Goal: Task Accomplishment & Management: Use online tool/utility

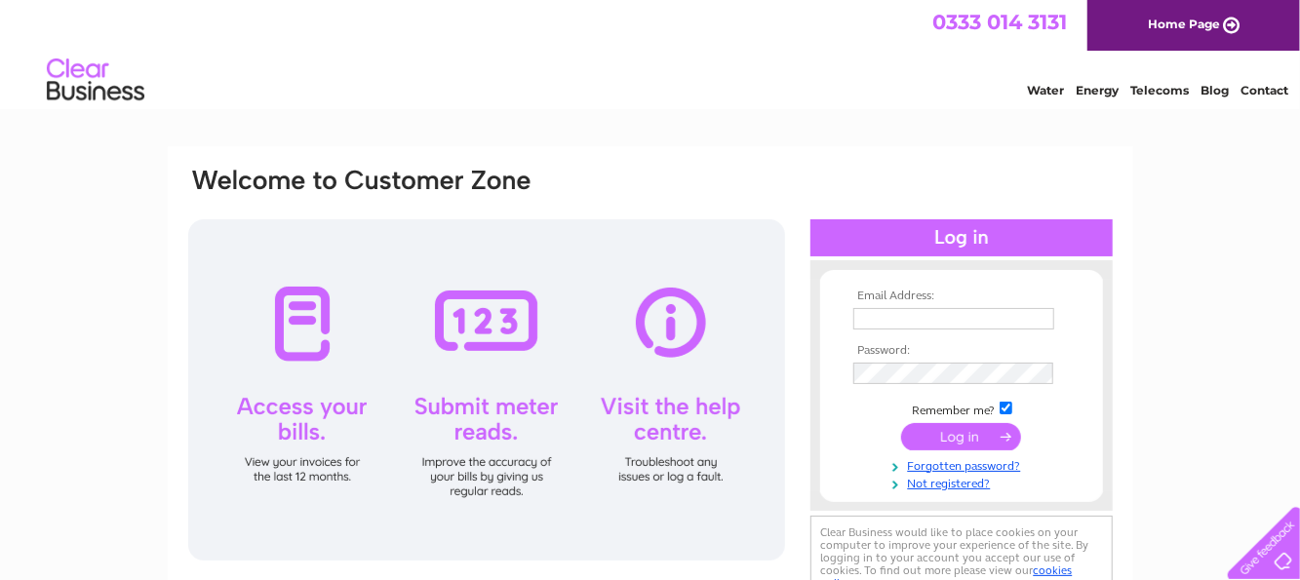
click at [863, 319] on input "text" at bounding box center [953, 318] width 201 height 21
type input "derek.rudland@btinternet.com"
click at [950, 437] on input "submit" at bounding box center [961, 437] width 120 height 27
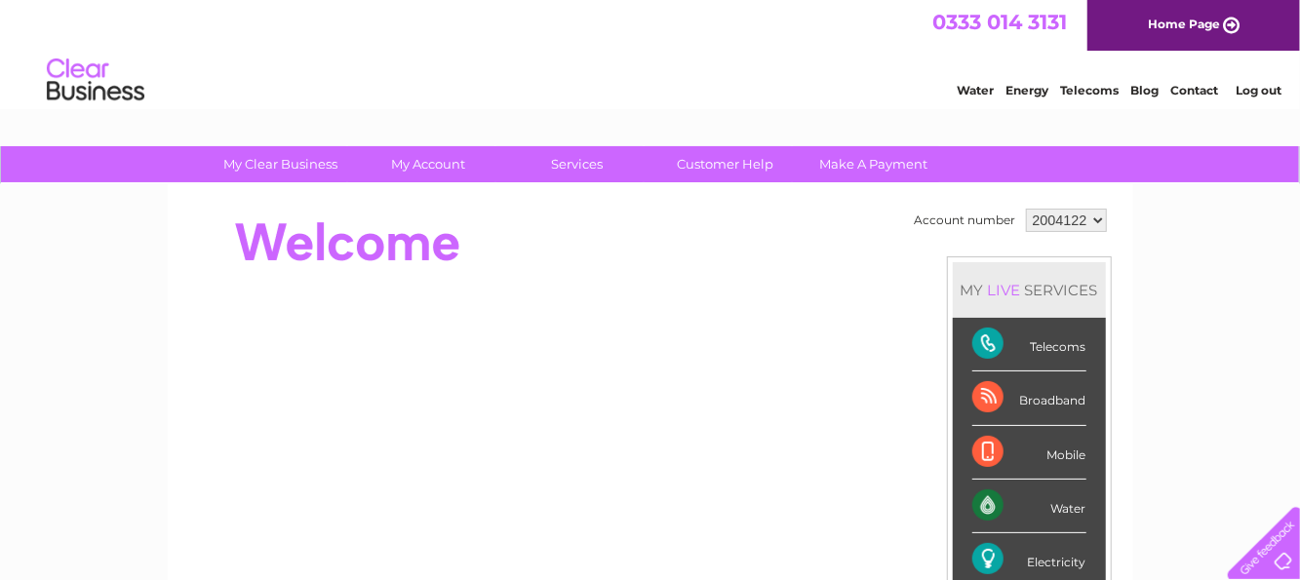
click at [985, 558] on div "Electricity" at bounding box center [1029, 560] width 114 height 54
click at [979, 511] on div "Water" at bounding box center [1029, 507] width 114 height 54
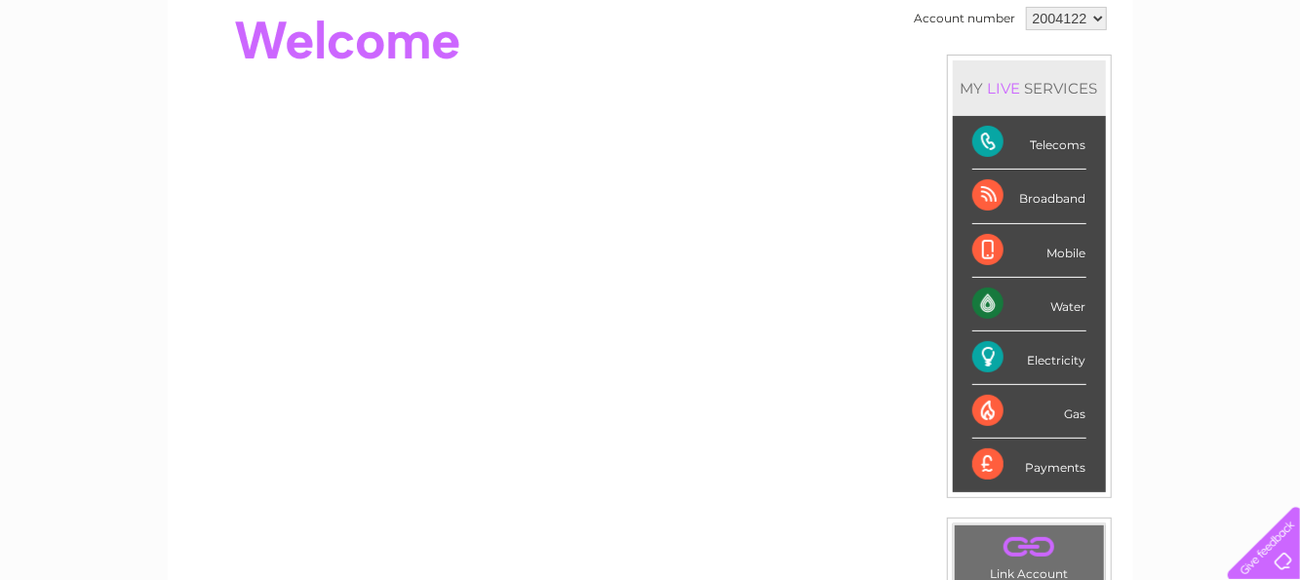
scroll to position [110, 0]
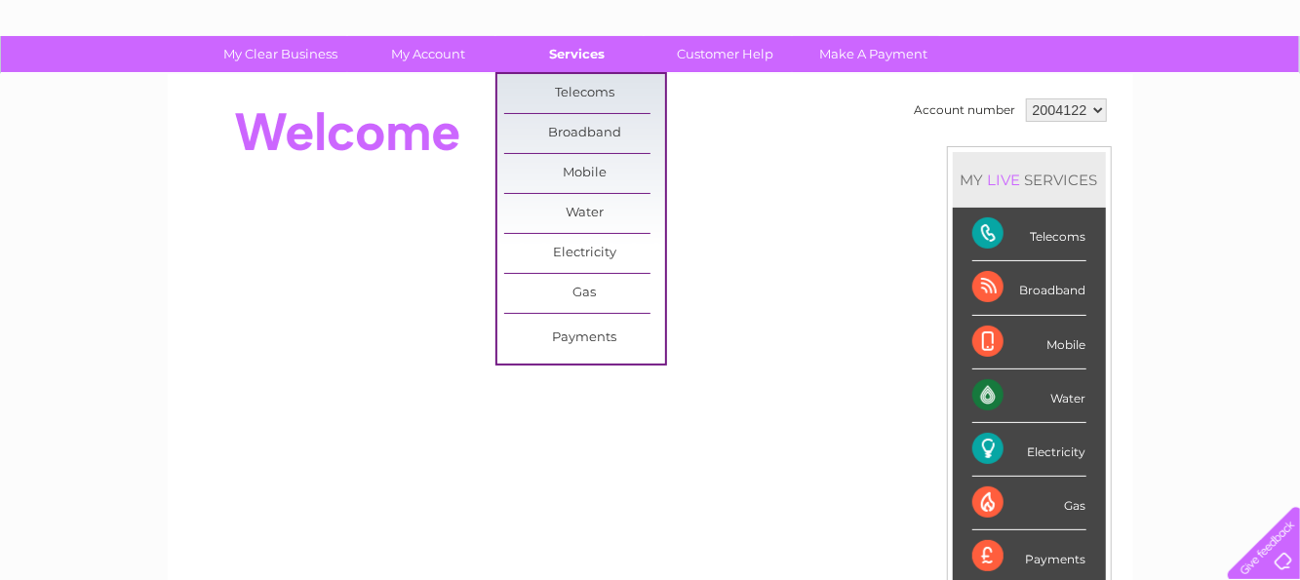
click at [580, 55] on link "Services" at bounding box center [576, 54] width 161 height 36
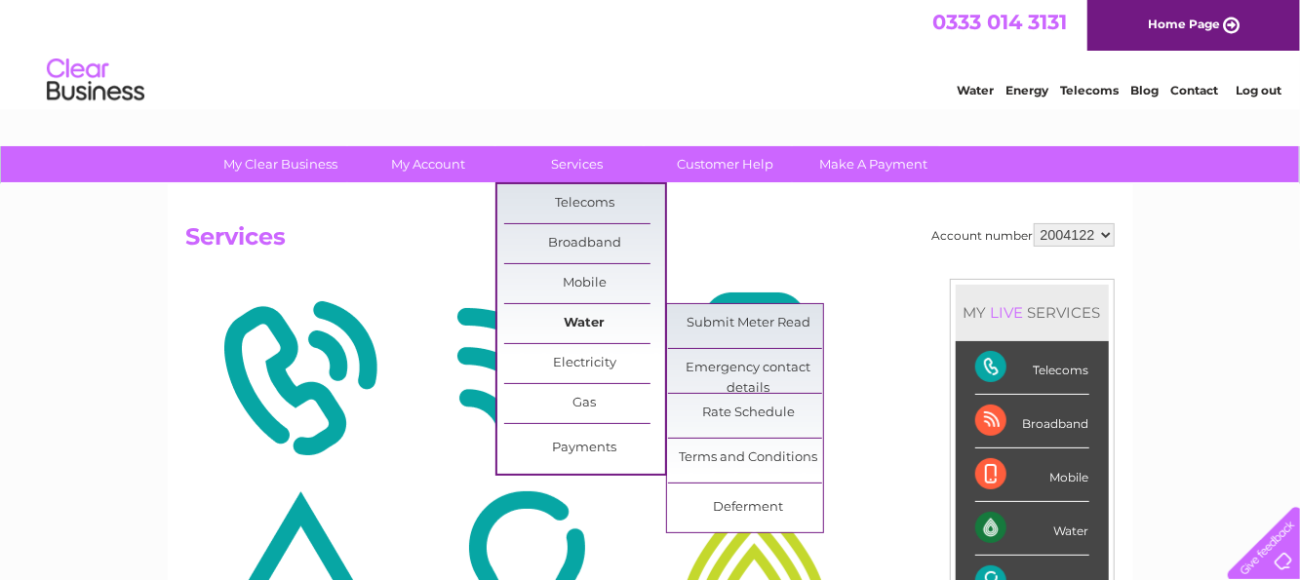
click at [594, 321] on link "Water" at bounding box center [584, 323] width 161 height 39
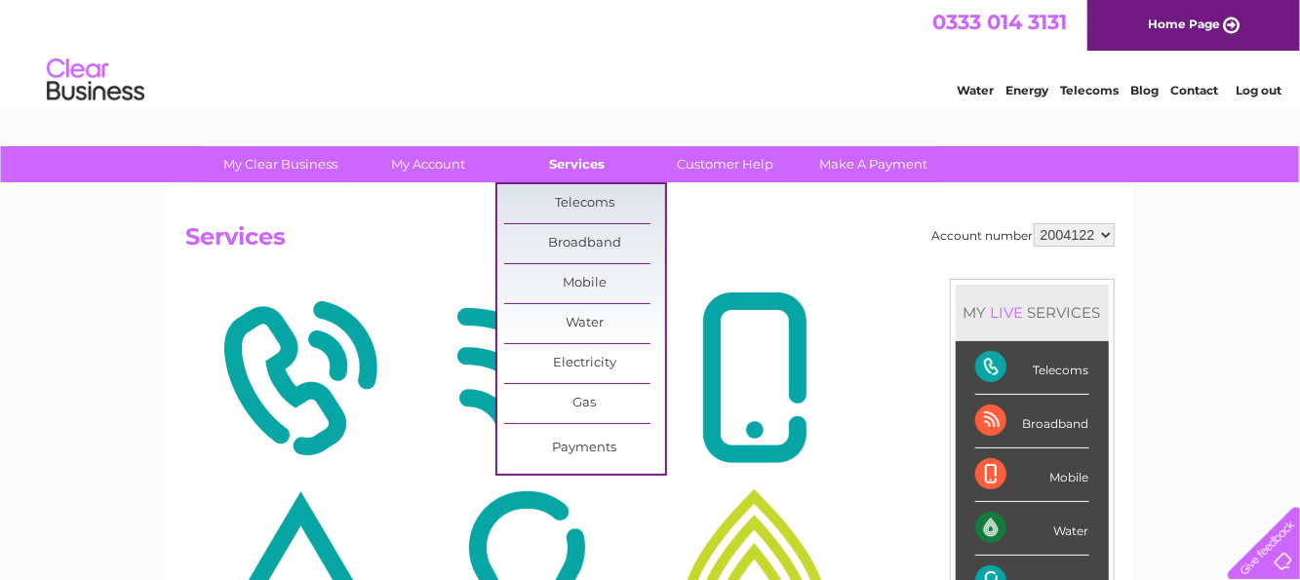
click at [573, 162] on link "Services" at bounding box center [576, 164] width 161 height 36
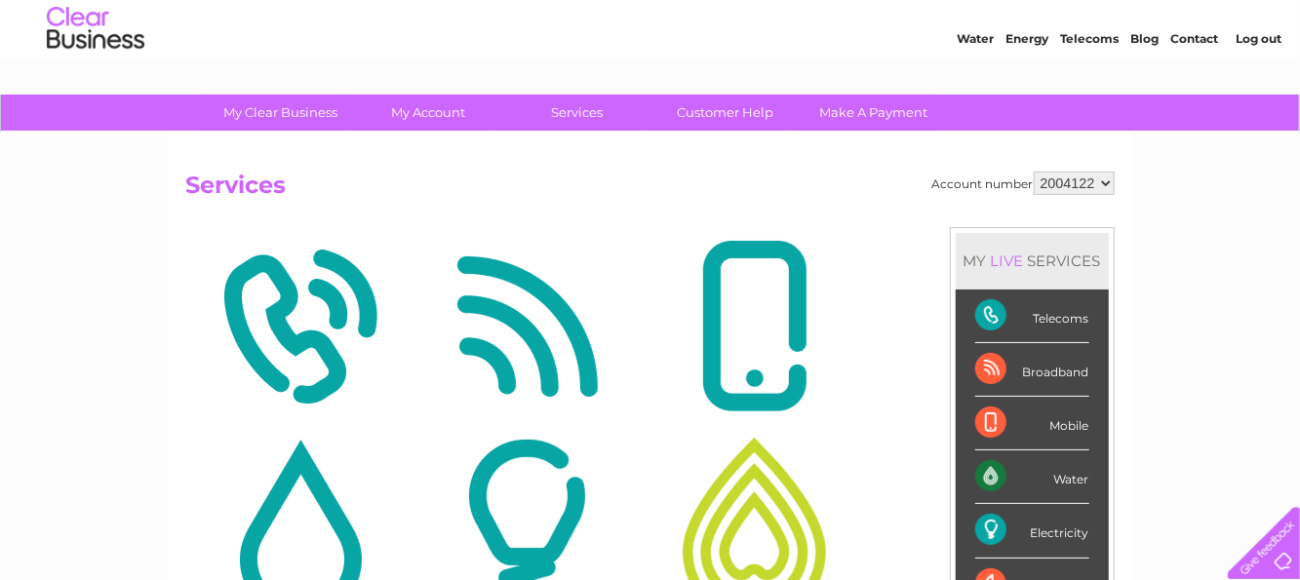
scroll to position [25, 0]
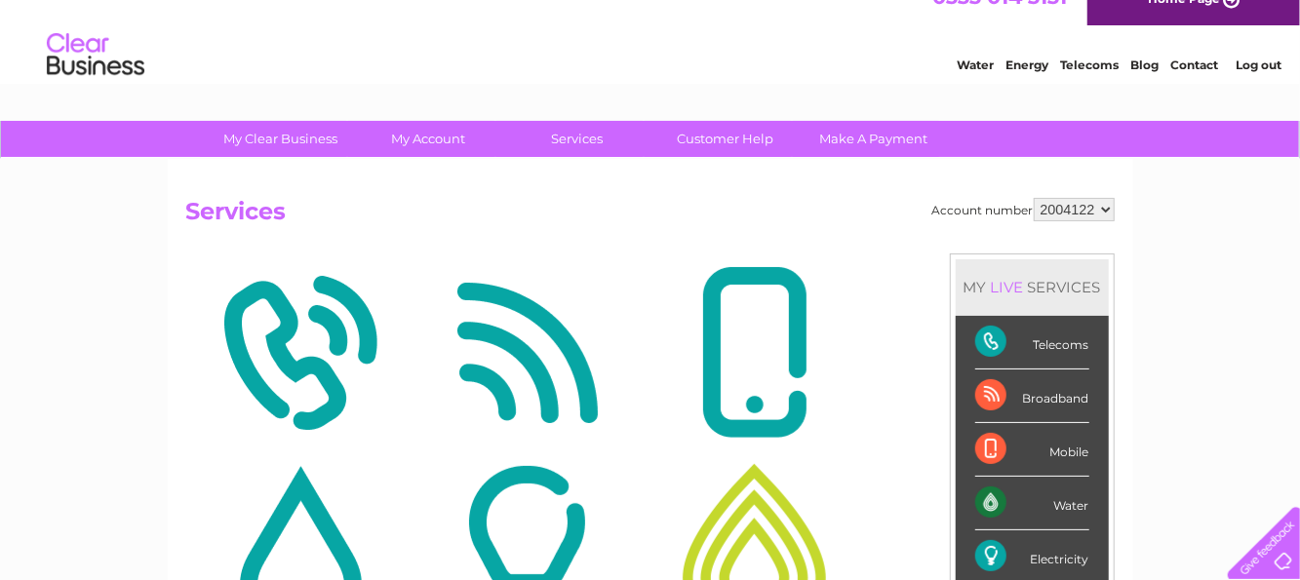
click at [1016, 544] on div "Electricity" at bounding box center [1032, 557] width 114 height 54
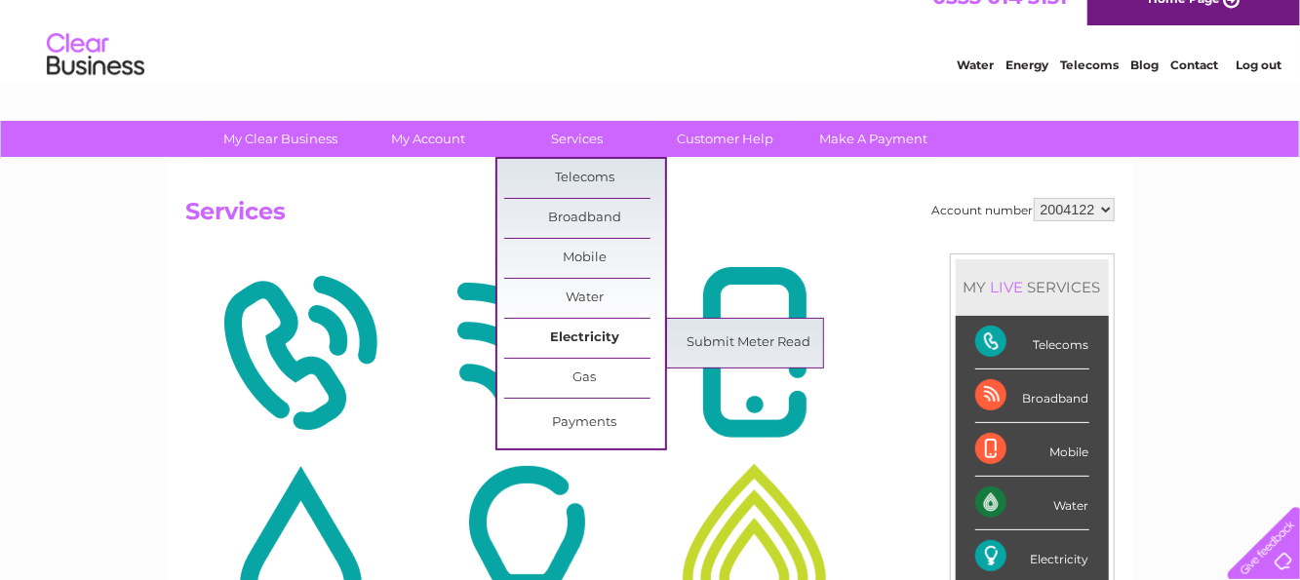
click at [578, 338] on link "Electricity" at bounding box center [584, 338] width 161 height 39
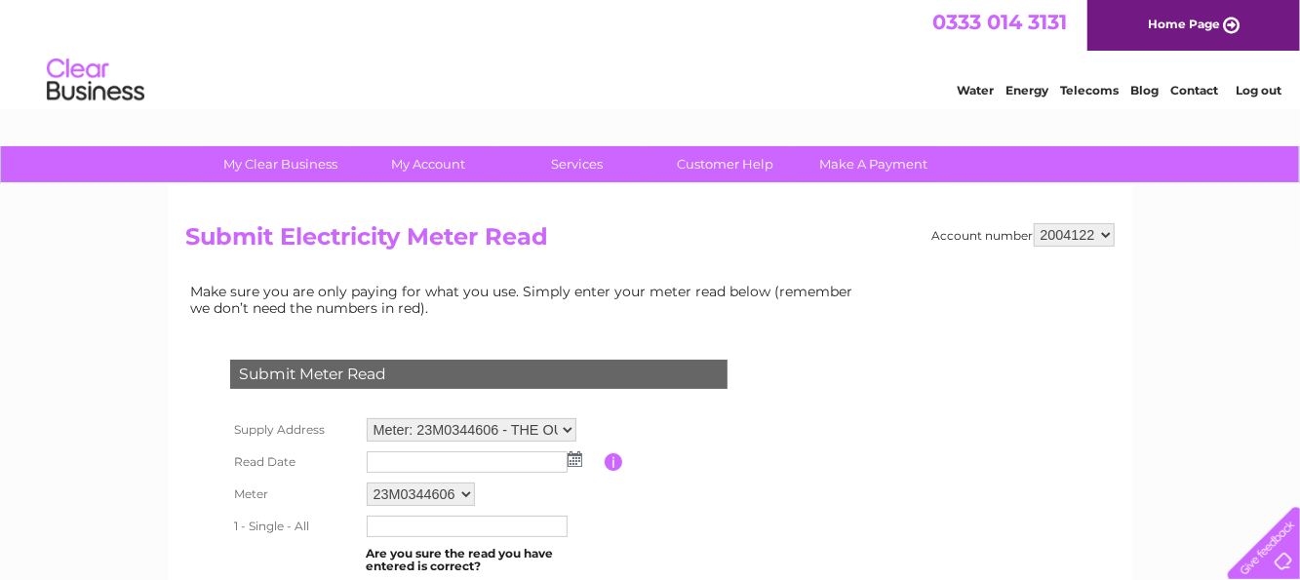
click at [573, 460] on img at bounding box center [574, 459] width 15 height 16
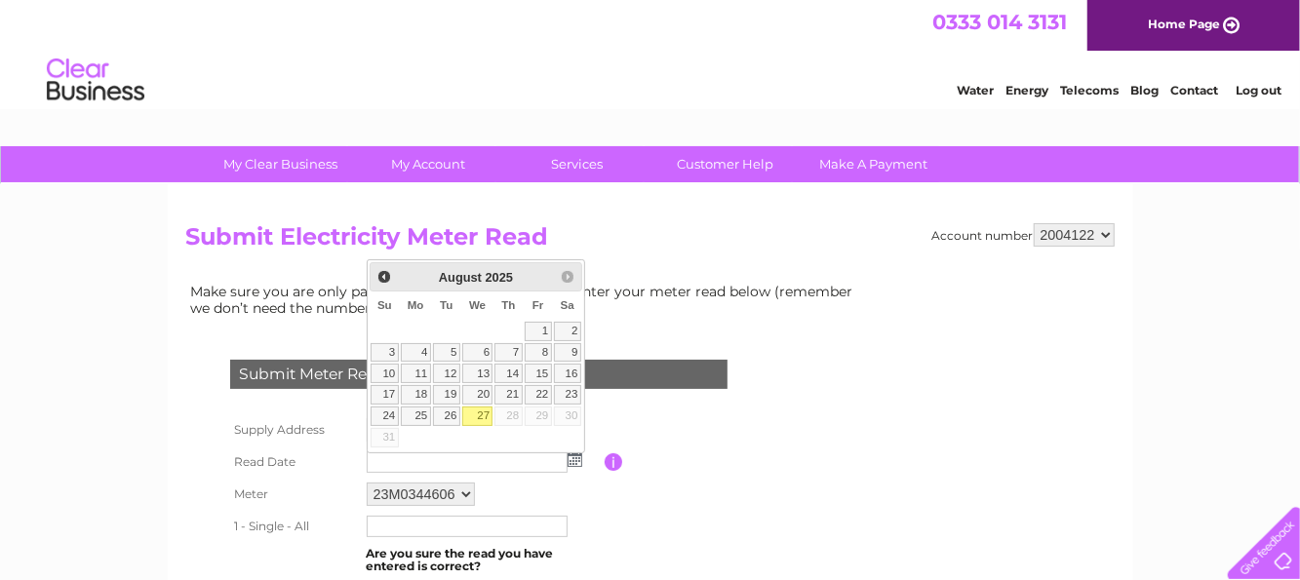
click at [483, 411] on link "27" at bounding box center [477, 416] width 31 height 19
type input "2025/08/27"
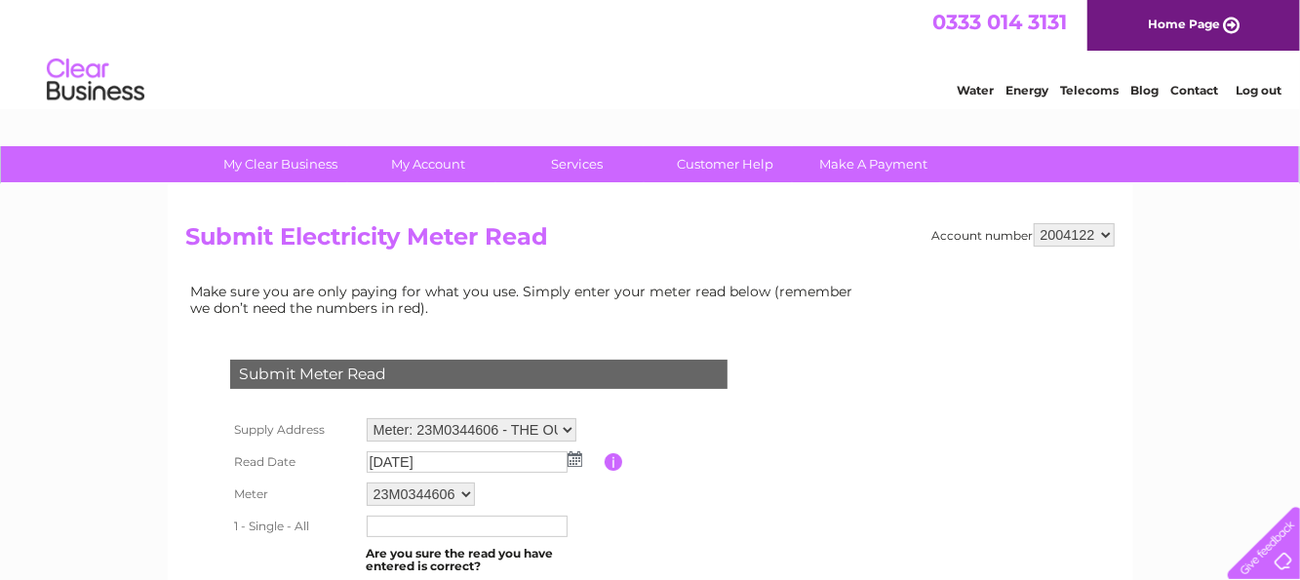
click at [386, 522] on input "text" at bounding box center [467, 526] width 201 height 21
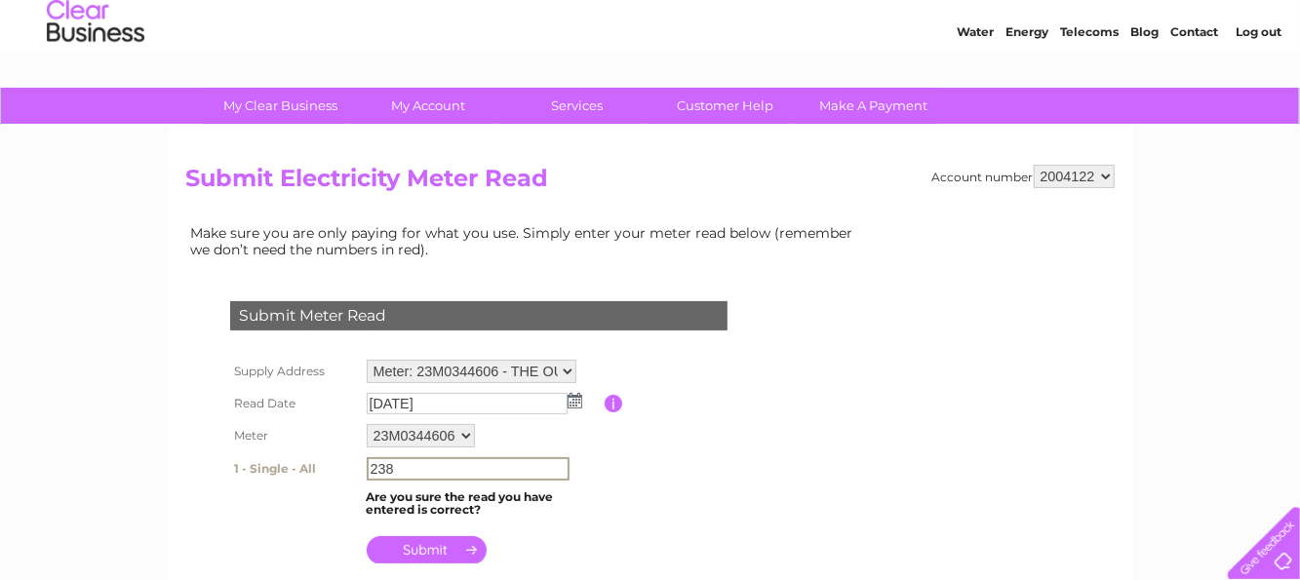
scroll to position [78, 0]
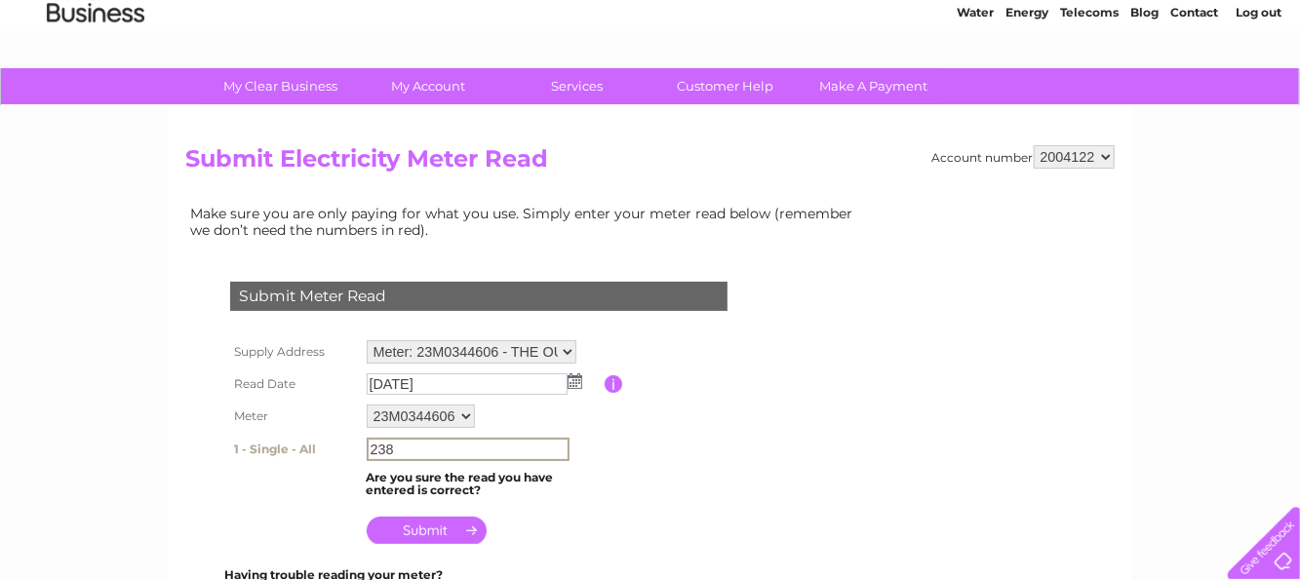
type input "238"
click at [426, 531] on input "submit" at bounding box center [427, 528] width 120 height 27
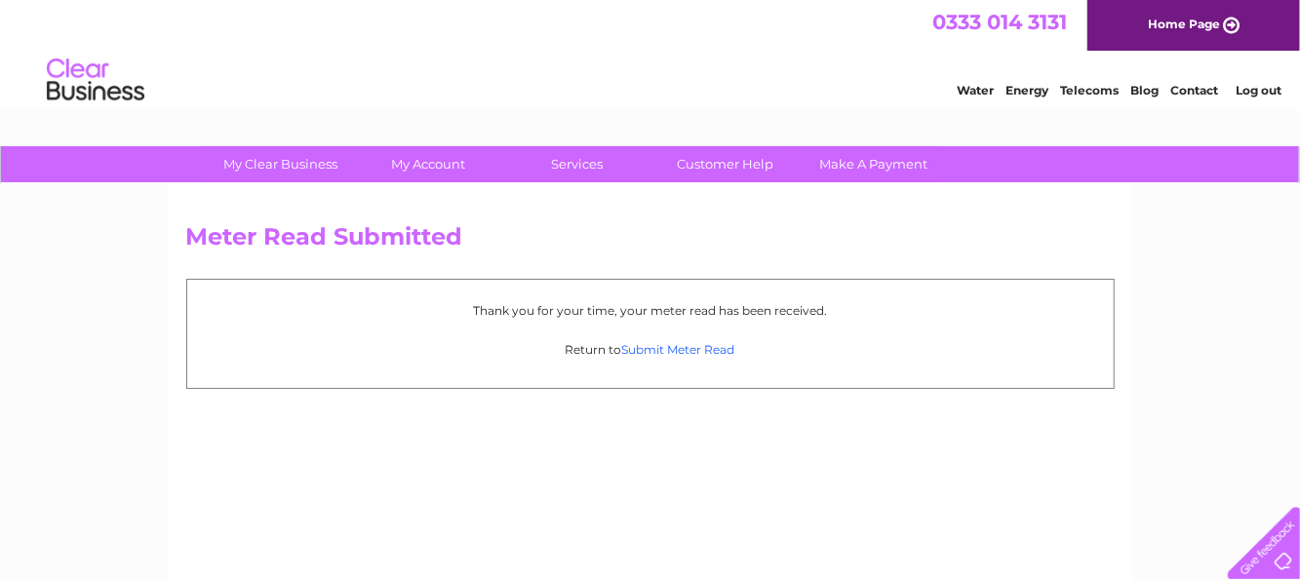
click at [670, 349] on link "Submit Meter Read" at bounding box center [678, 349] width 113 height 15
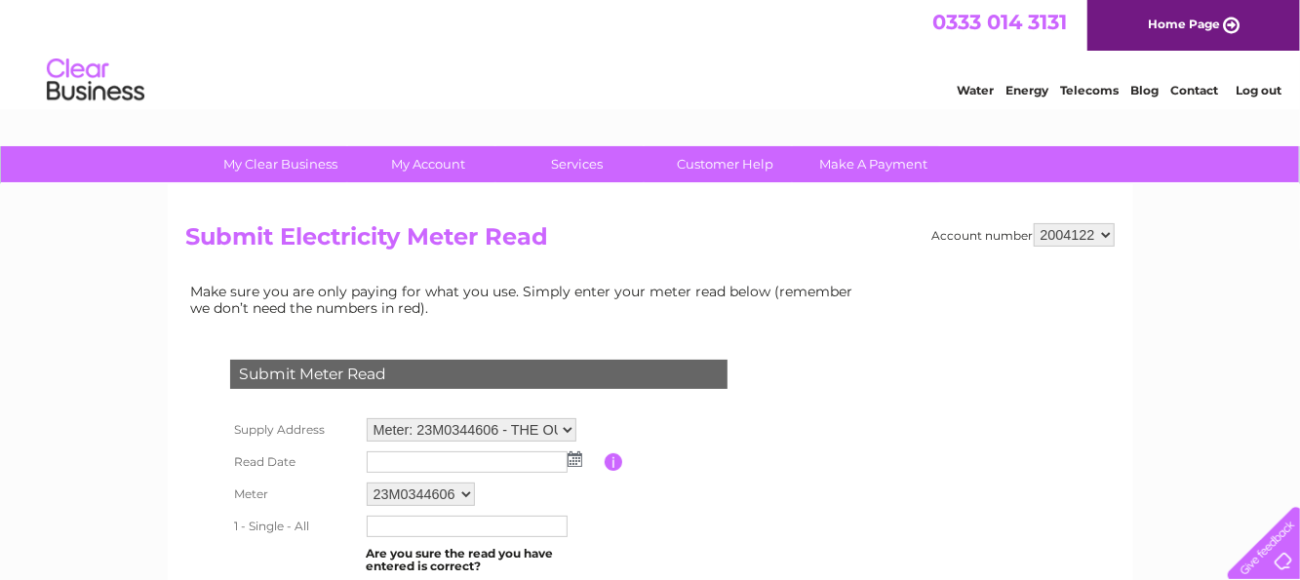
click at [572, 459] on img at bounding box center [574, 459] width 15 height 16
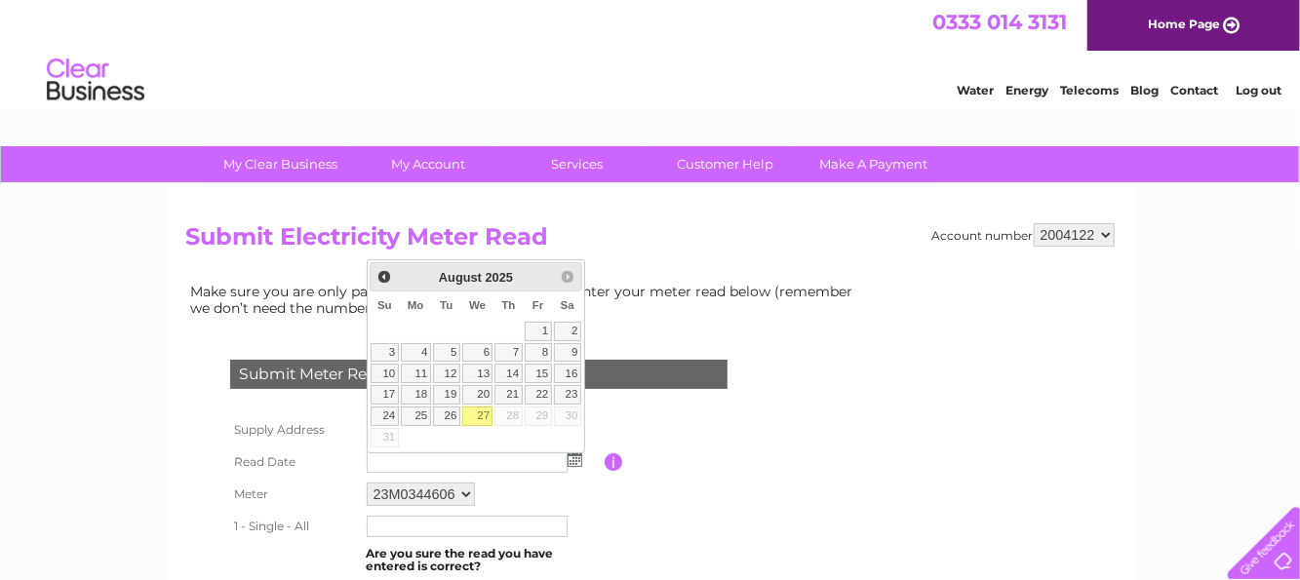
click at [480, 413] on link "27" at bounding box center [477, 416] width 31 height 19
type input "2025/08/27"
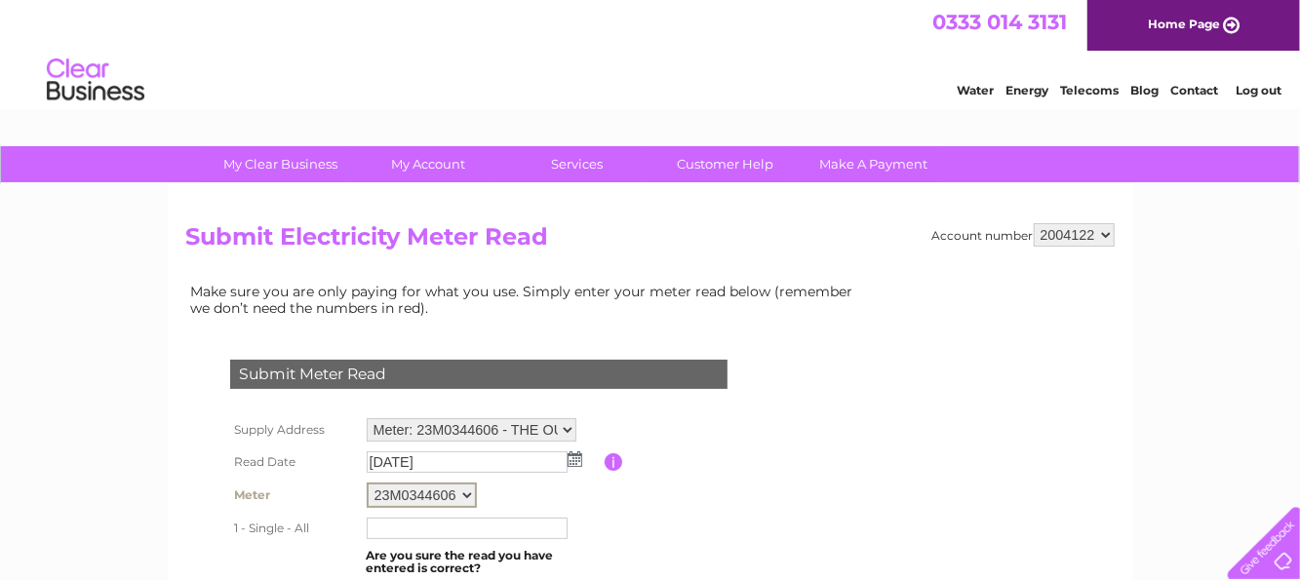
click at [463, 487] on select "23M0344606" at bounding box center [422, 495] width 110 height 25
click at [460, 488] on select "23M0344606" at bounding box center [422, 495] width 110 height 25
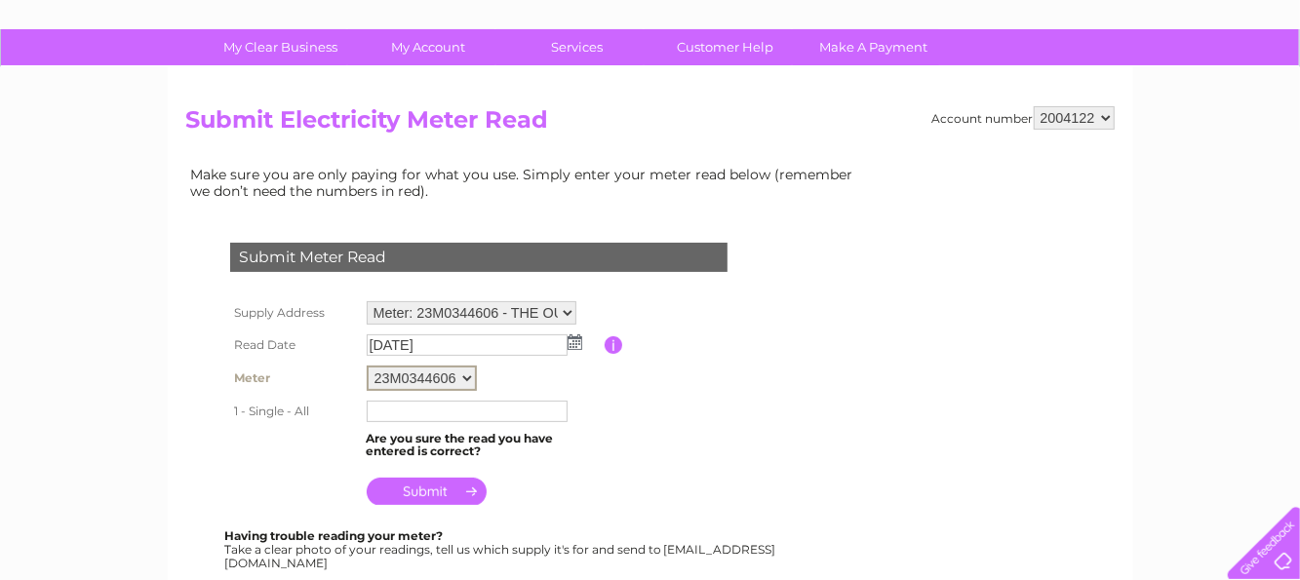
scroll to position [131, 0]
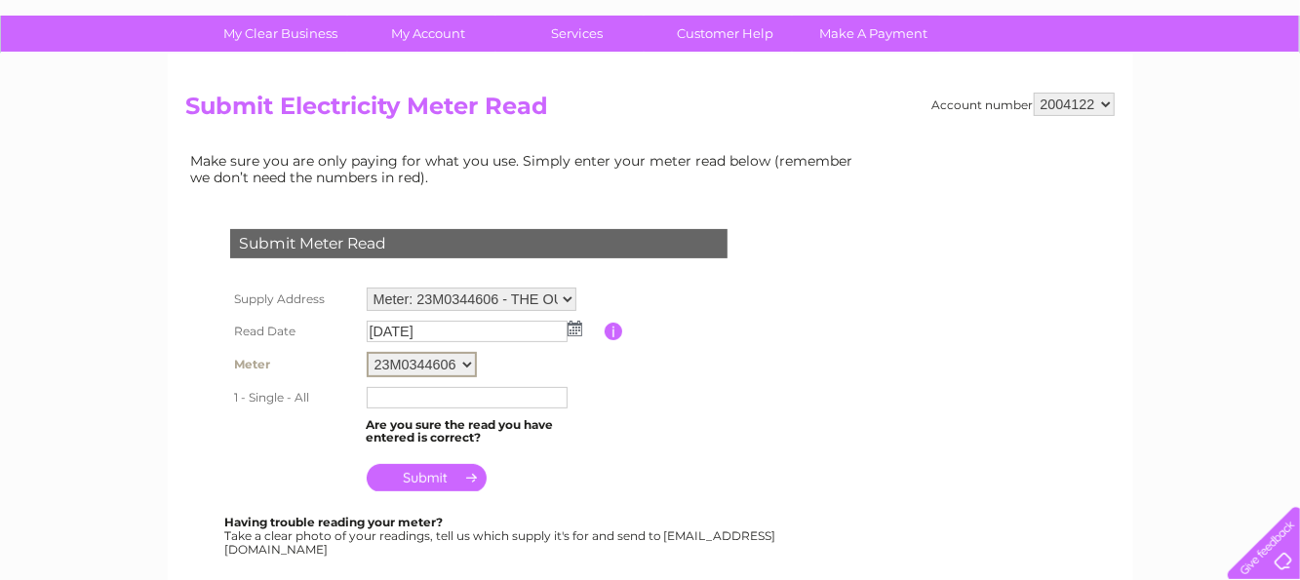
click at [462, 359] on select "23M0344606" at bounding box center [422, 364] width 110 height 25
click at [462, 358] on select "23M0344606" at bounding box center [422, 364] width 110 height 25
click at [461, 358] on select "23M0344606" at bounding box center [422, 364] width 110 height 25
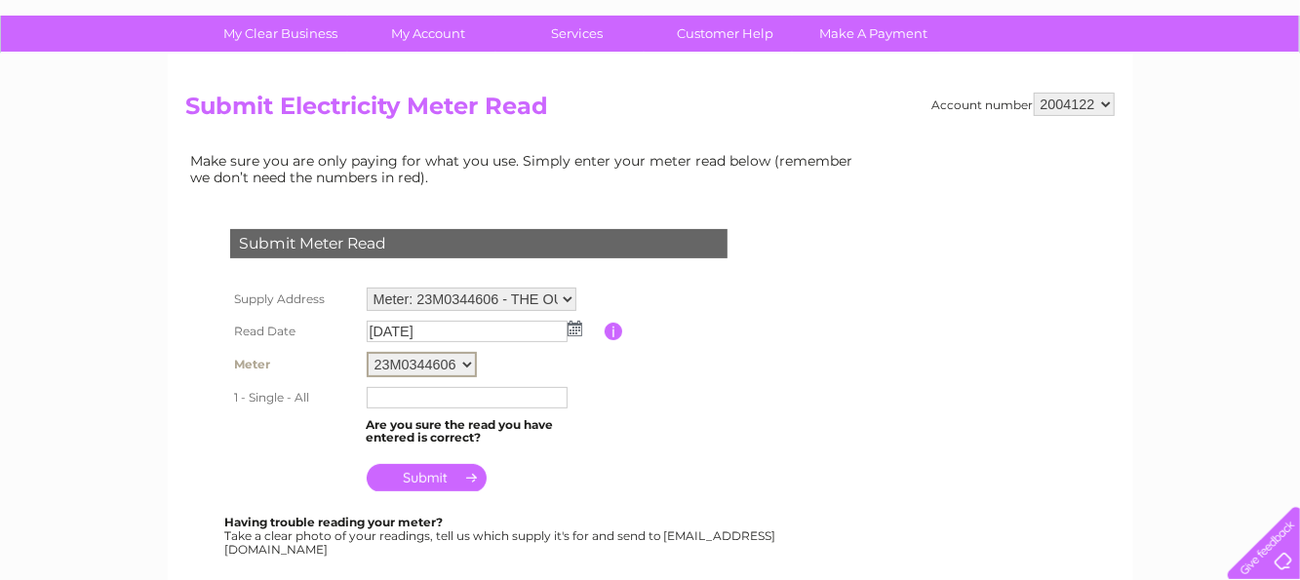
click at [461, 358] on select "23M0344606" at bounding box center [422, 364] width 110 height 25
click at [565, 292] on select "Meter: 23M0344606 - THE OUTBUILDINGS, [STREET_ADDRESS] Meter: 22J0207851 - [GEO…" at bounding box center [472, 300] width 210 height 25
select select "129951"
click at [367, 288] on select "Meter: 23M0344606 - THE OUTBUILDINGS, [STREET_ADDRESS] Meter: 22J0207851 - [GEO…" at bounding box center [472, 300] width 210 height 25
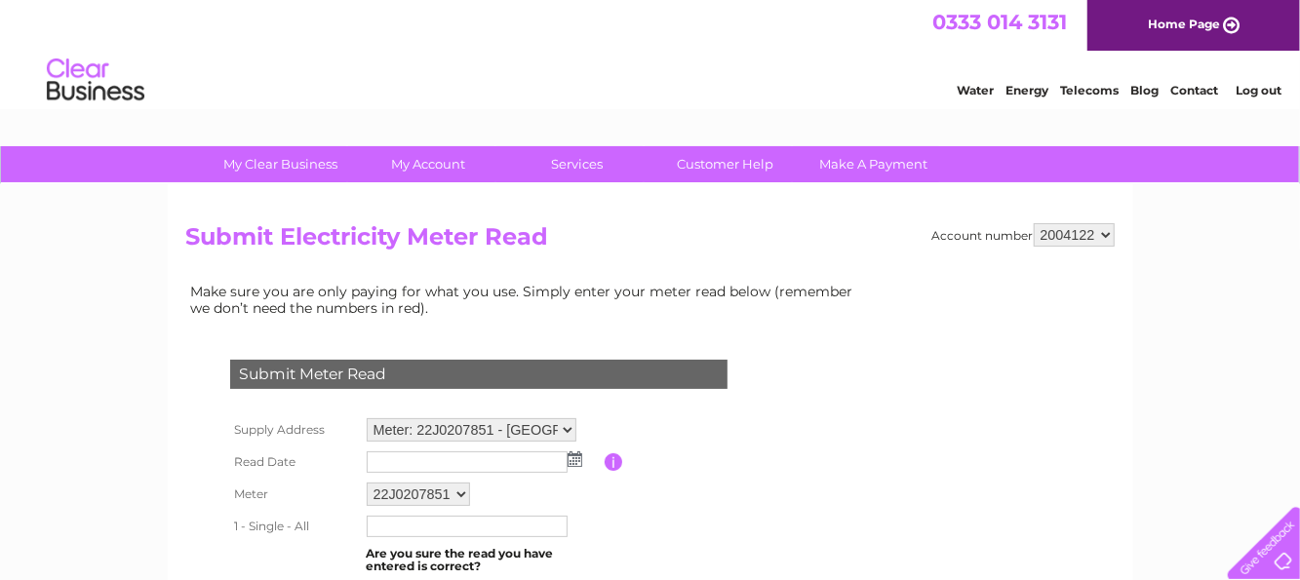
click at [572, 457] on img at bounding box center [574, 459] width 15 height 16
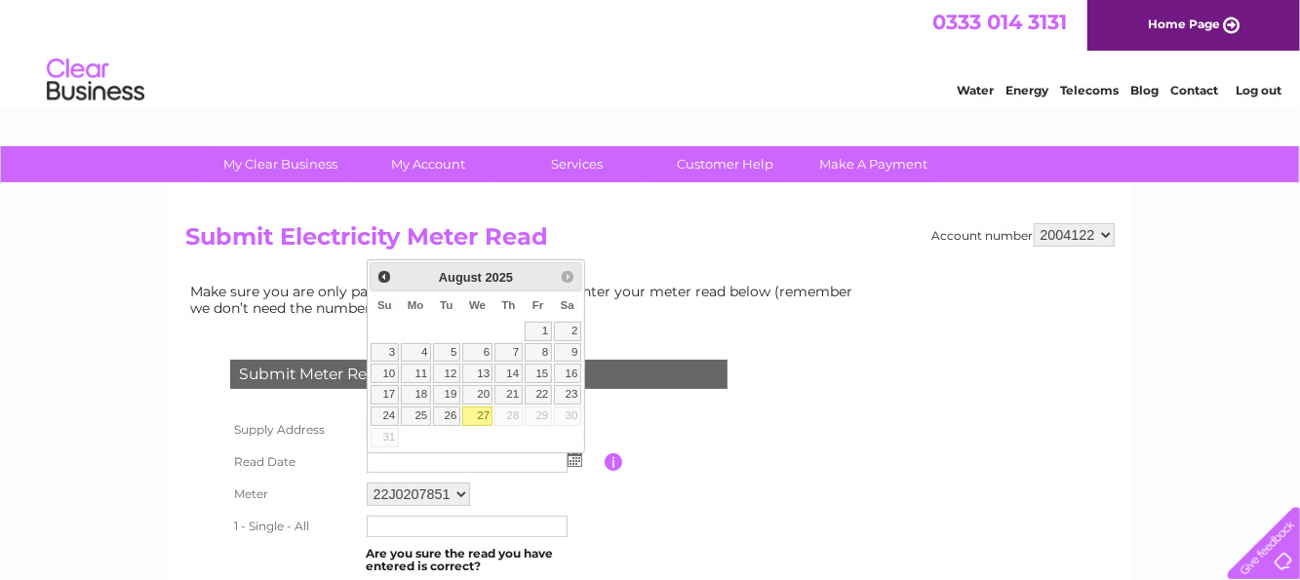
click at [484, 412] on link "27" at bounding box center [477, 416] width 31 height 19
type input "2025/08/27"
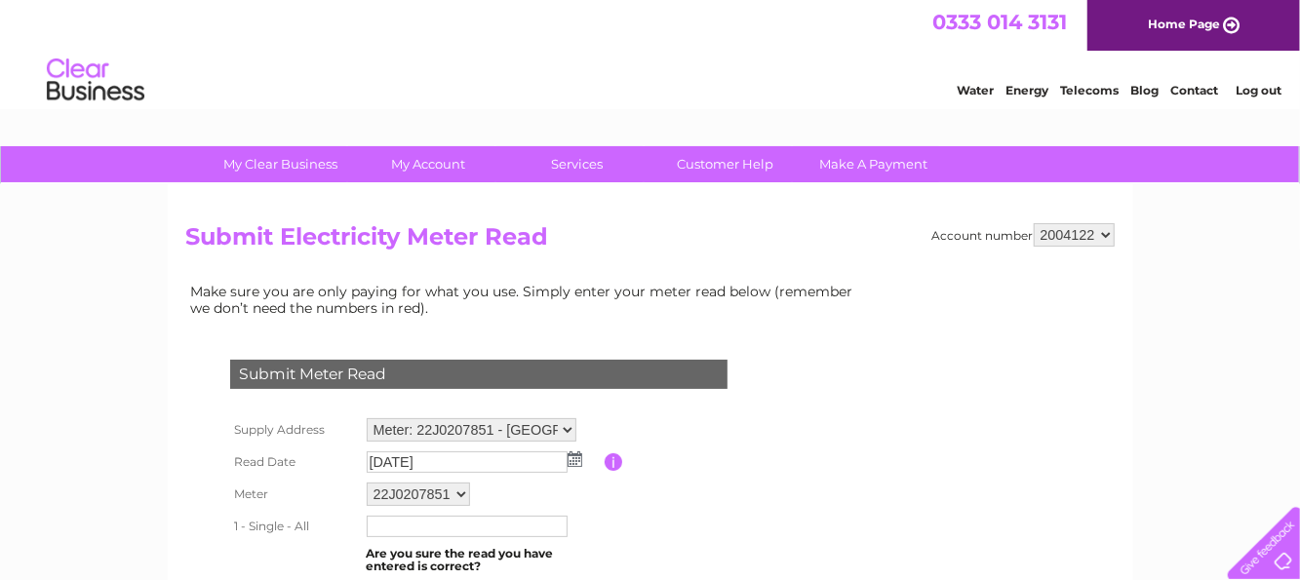
click at [381, 522] on input "text" at bounding box center [467, 526] width 201 height 21
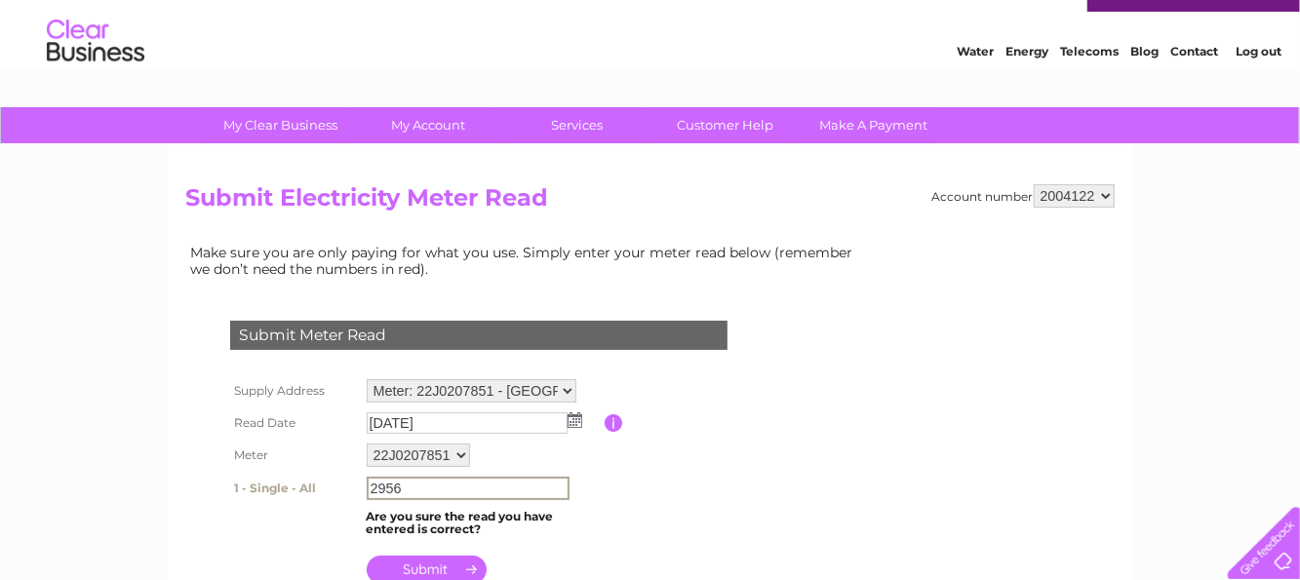
scroll to position [208, 0]
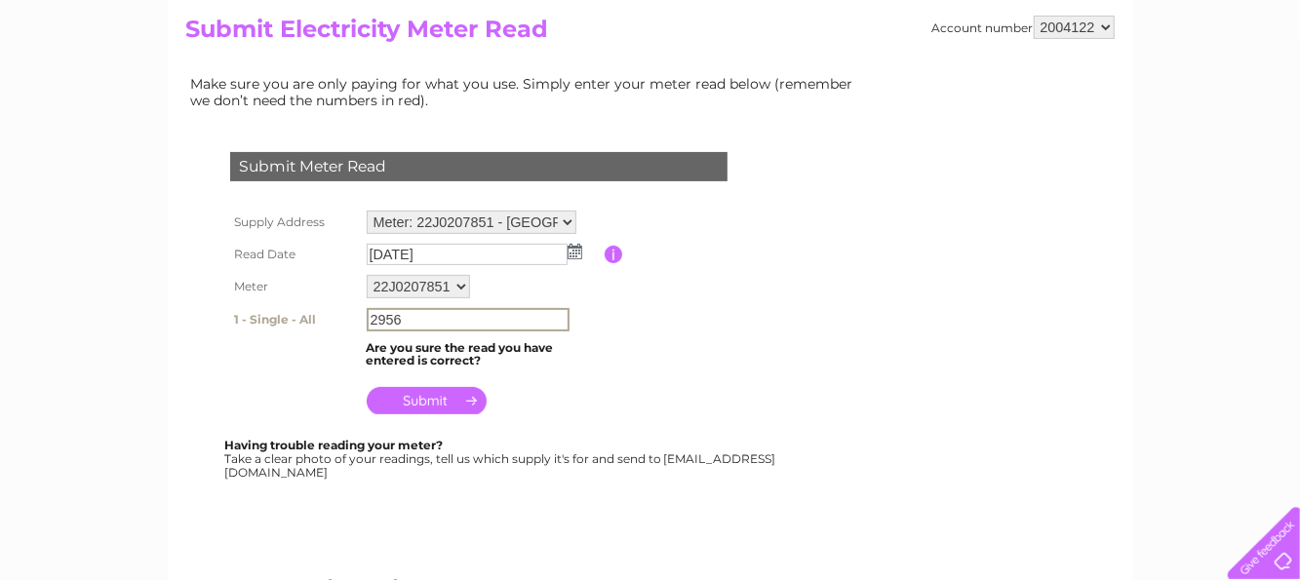
type input "2956"
click at [427, 396] on input "submit" at bounding box center [427, 398] width 120 height 27
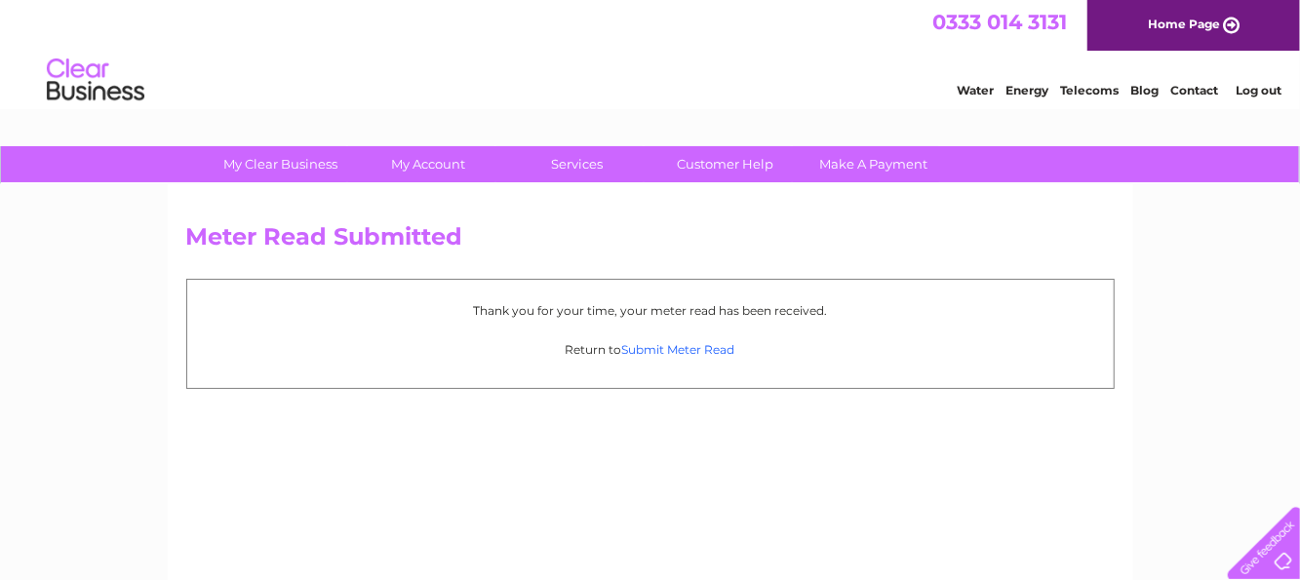
click at [672, 350] on link "Submit Meter Read" at bounding box center [678, 349] width 113 height 15
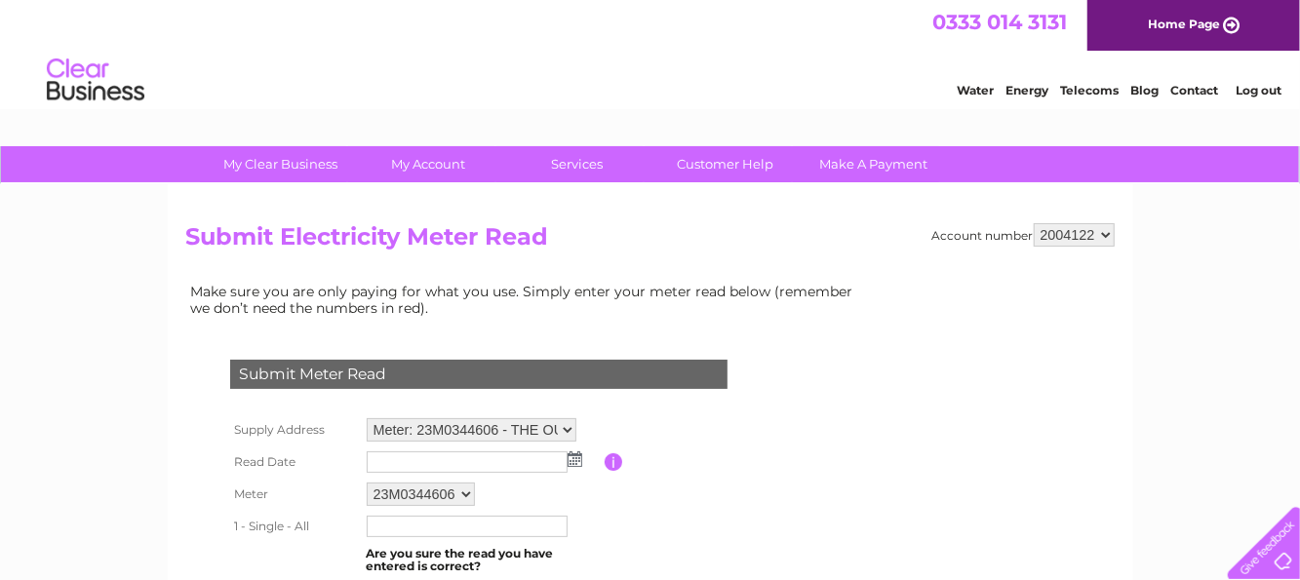
click at [564, 424] on select "Meter: 23M0344606 - THE OUTBUILDINGS, 16A HARDROW, Hawes, DL8 3RZ Meter: 22J020…" at bounding box center [472, 429] width 210 height 23
select select "130118"
click at [367, 418] on select "Meter: 23M0344606 - THE OUTBUILDINGS, 16A HARDROW, Hawes, DL8 3RZ Meter: 22J020…" at bounding box center [472, 430] width 210 height 25
click at [569, 455] on img at bounding box center [574, 459] width 15 height 16
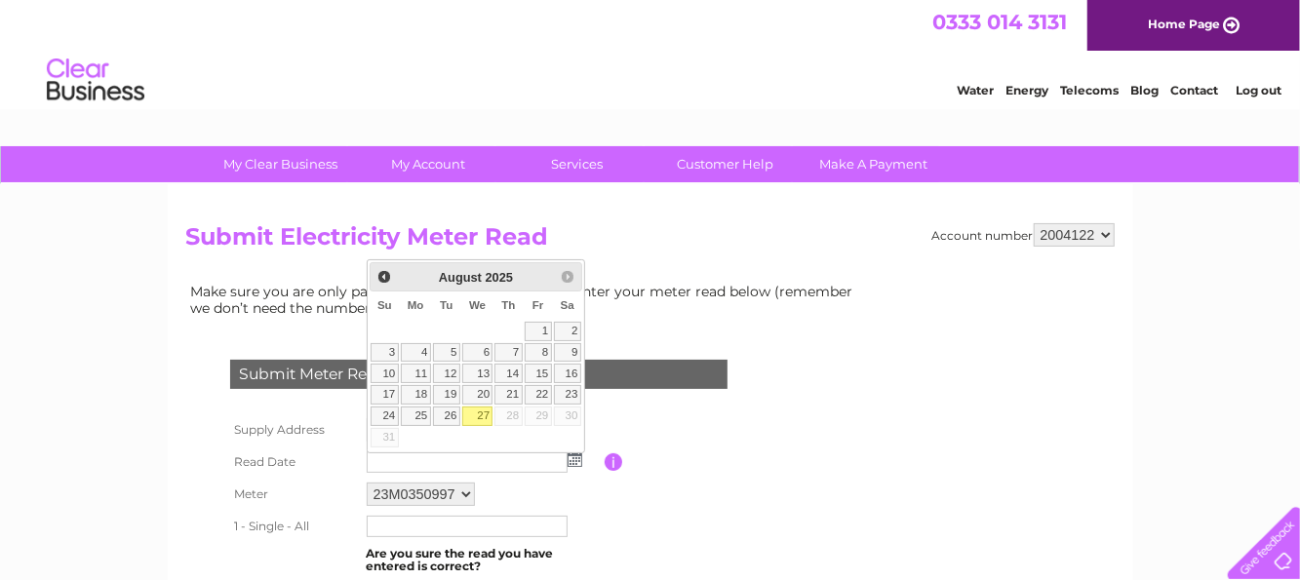
click at [475, 407] on link "27" at bounding box center [477, 416] width 31 height 19
type input "2025/08/27"
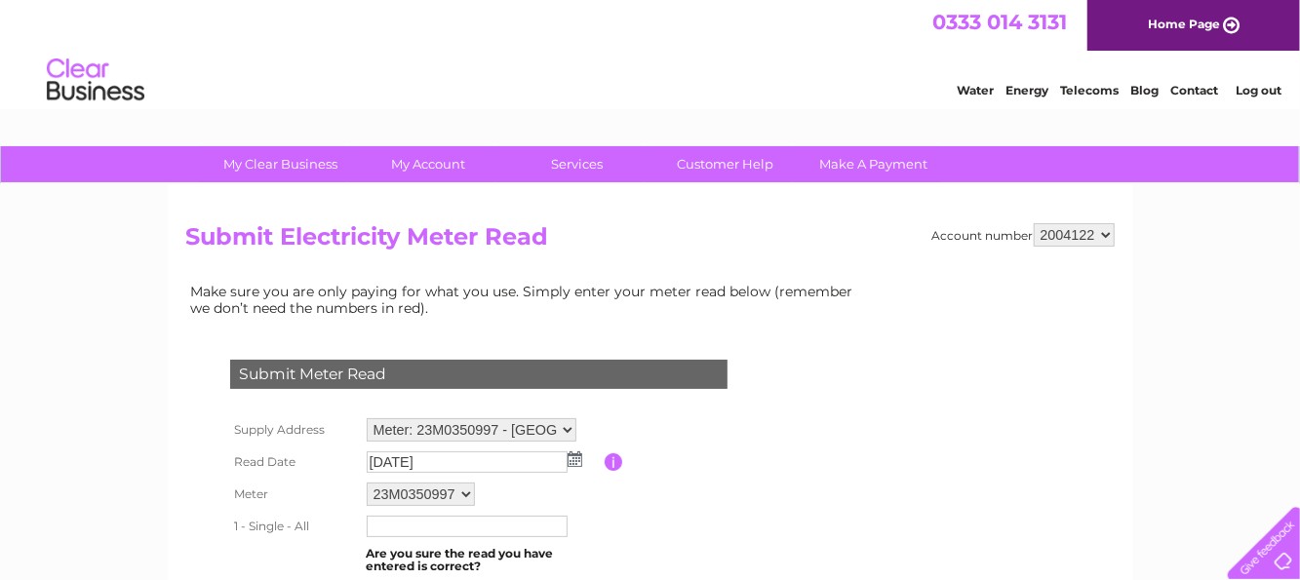
click at [384, 516] on input "text" at bounding box center [467, 526] width 201 height 21
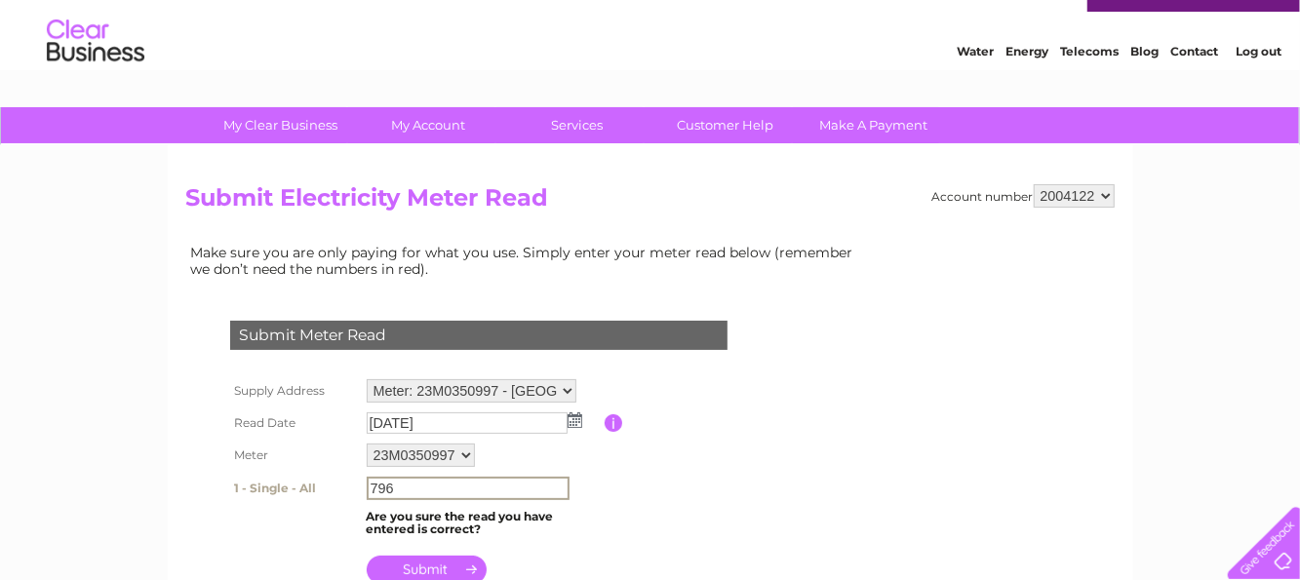
scroll to position [208, 0]
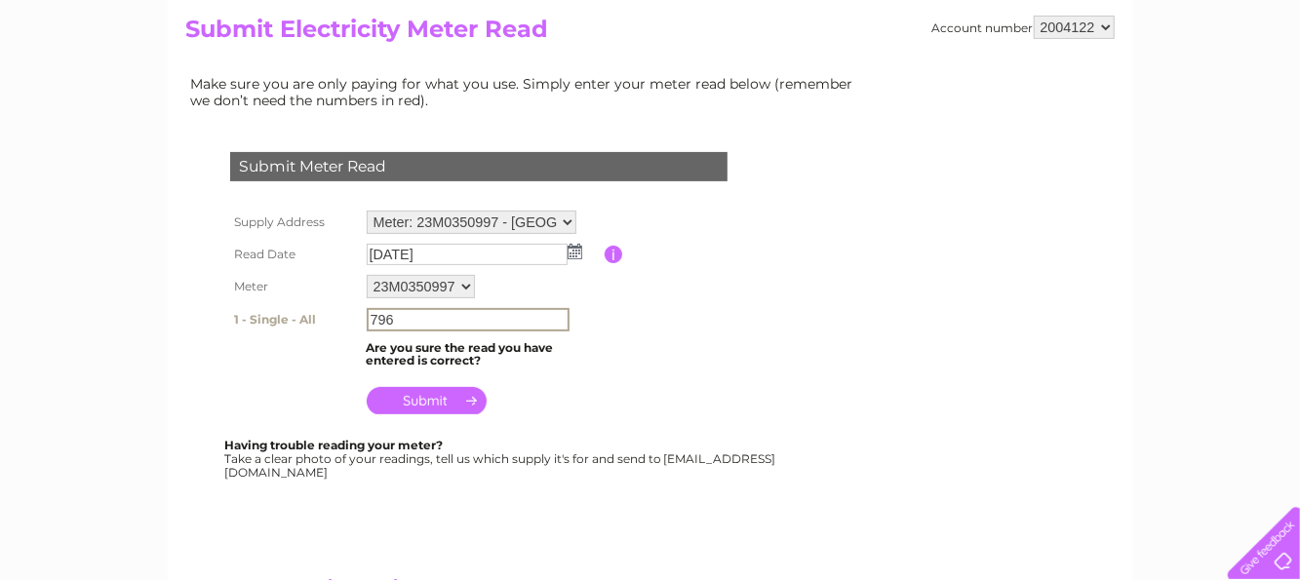
type input "796"
click at [435, 393] on input "submit" at bounding box center [427, 398] width 120 height 27
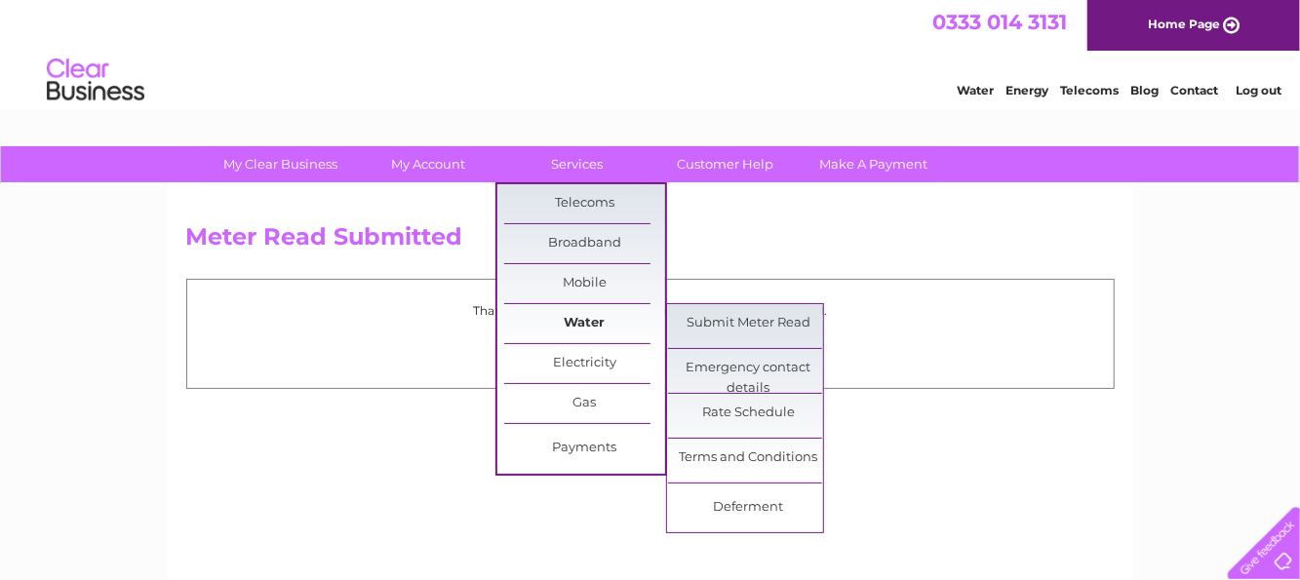
click at [585, 315] on link "Water" at bounding box center [584, 323] width 161 height 39
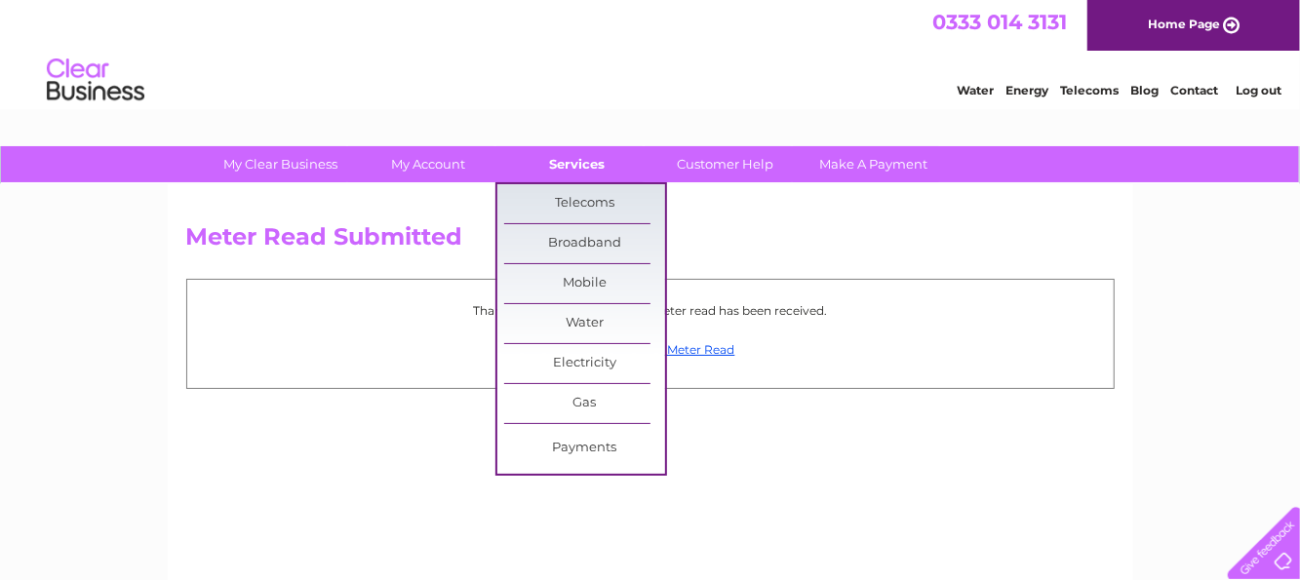
click at [573, 161] on link "Services" at bounding box center [576, 164] width 161 height 36
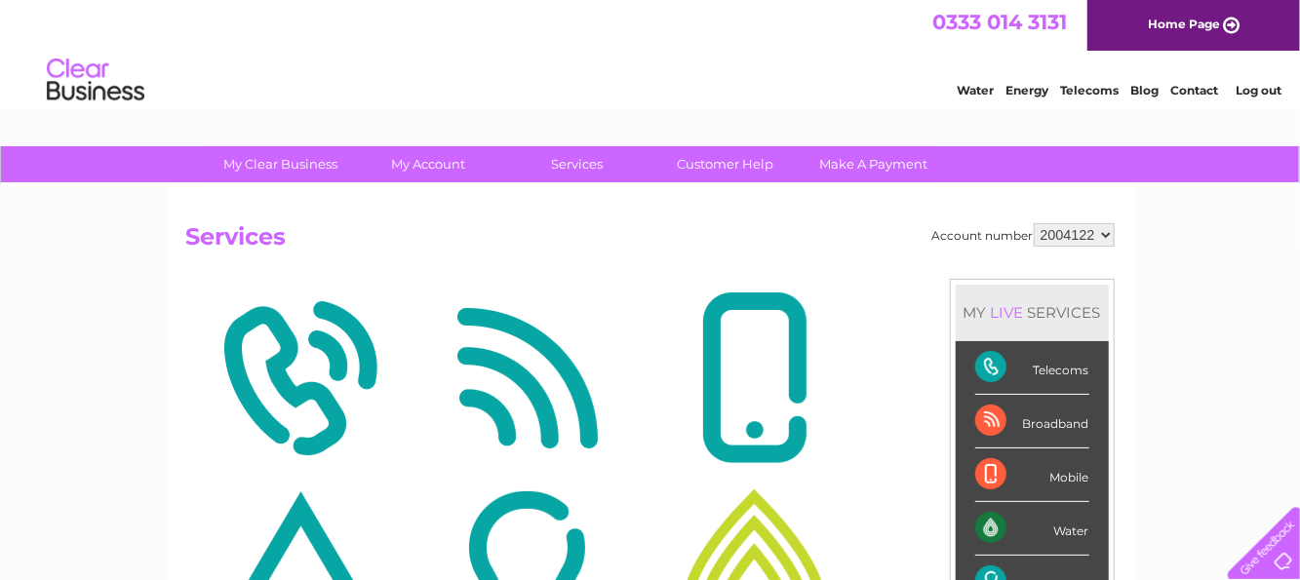
click at [571, 161] on link "Services" at bounding box center [576, 164] width 161 height 36
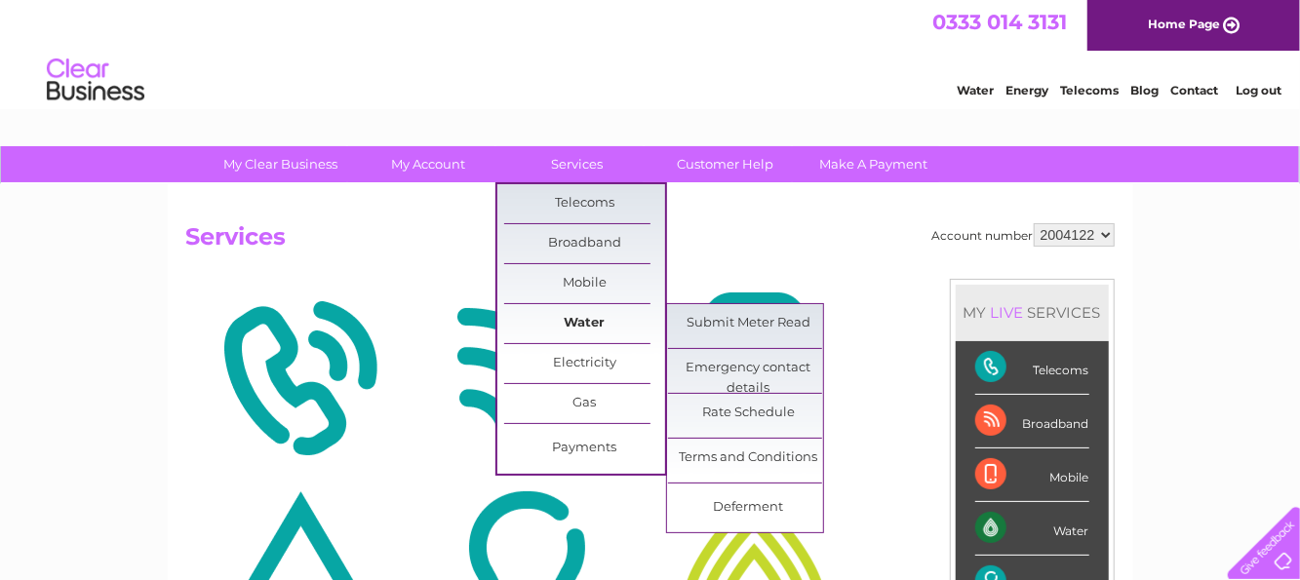
click at [584, 320] on link "Water" at bounding box center [584, 323] width 161 height 39
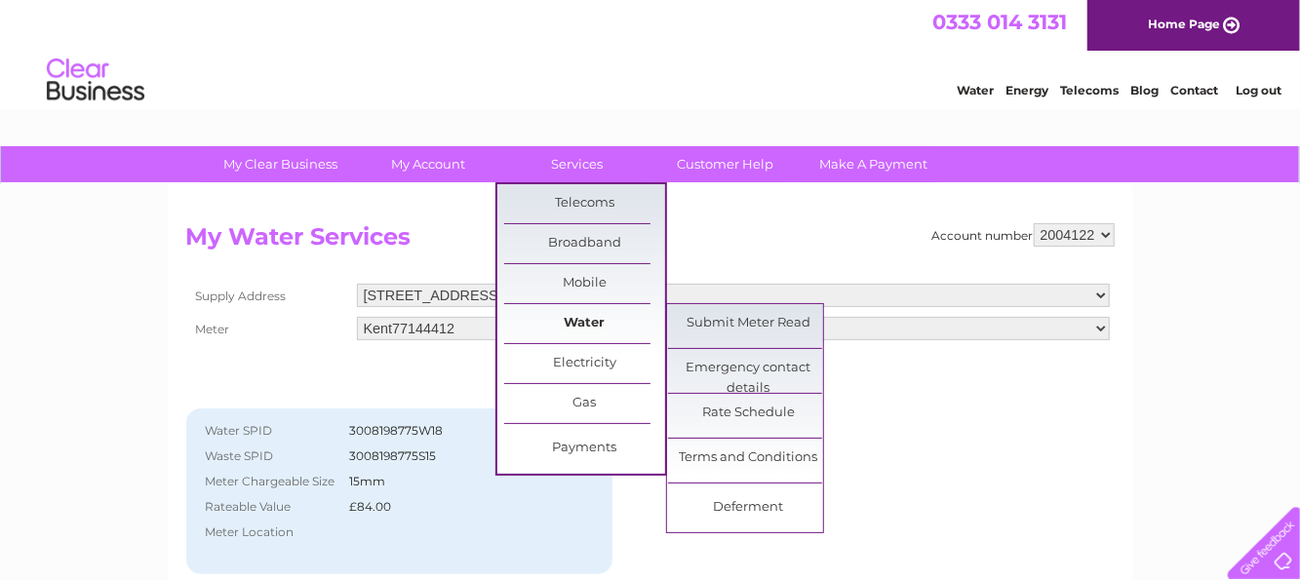
click at [586, 319] on link "Water" at bounding box center [584, 323] width 161 height 39
click at [724, 316] on link "Submit Meter Read" at bounding box center [748, 323] width 161 height 39
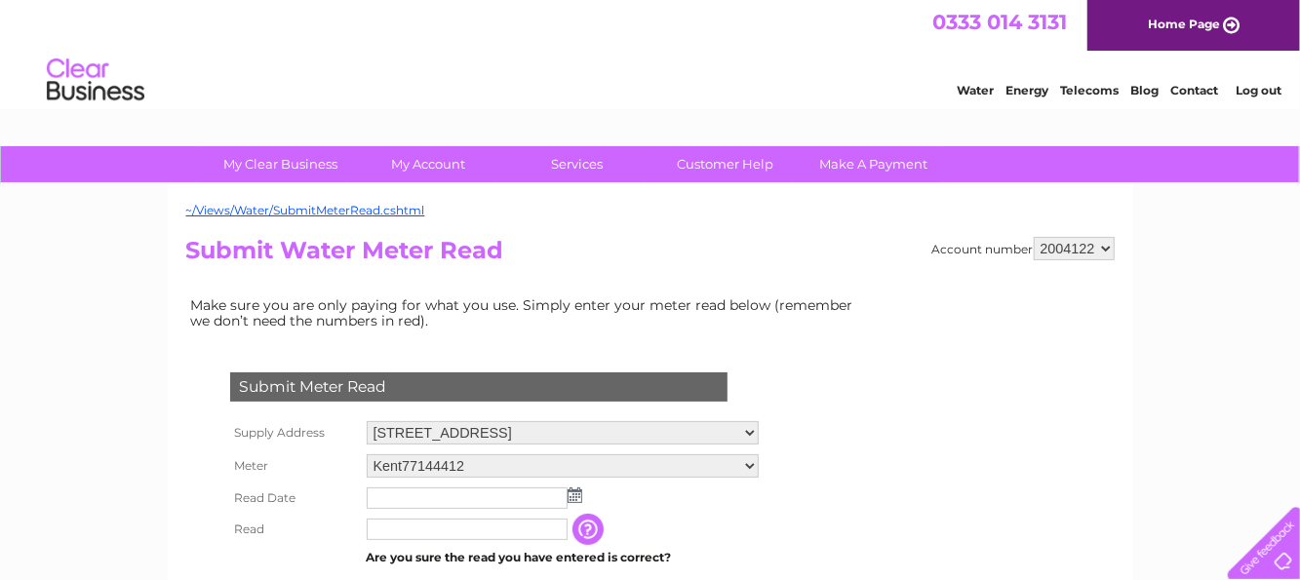
click at [573, 496] on img at bounding box center [574, 495] width 15 height 16
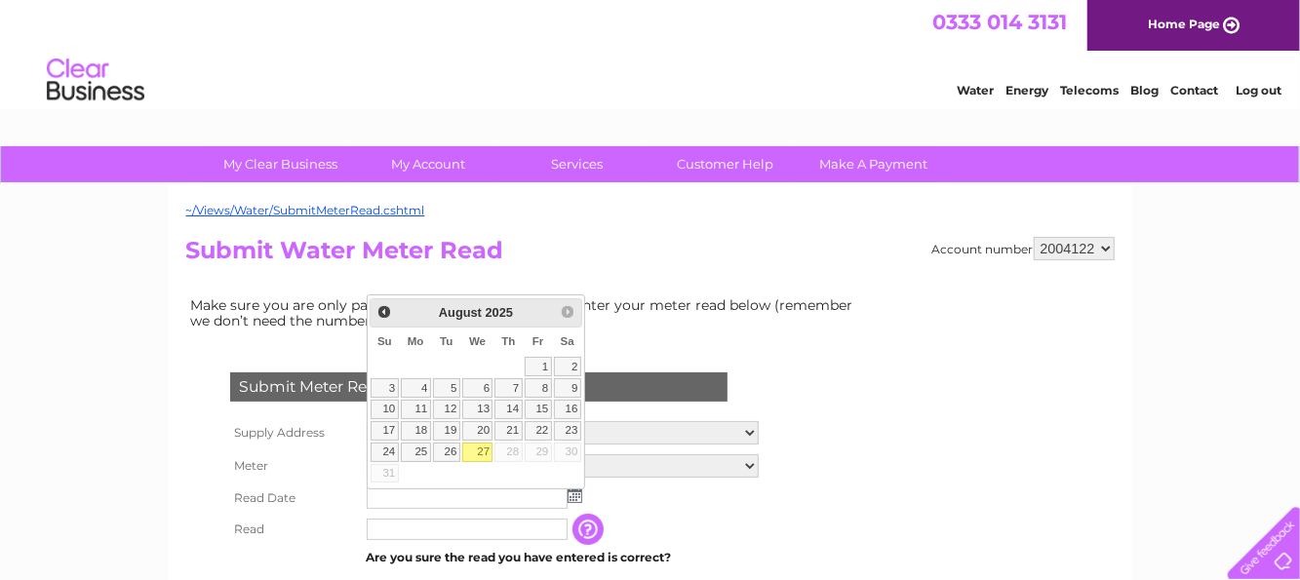
click at [484, 448] on link "27" at bounding box center [477, 452] width 31 height 19
type input "2025/08/27"
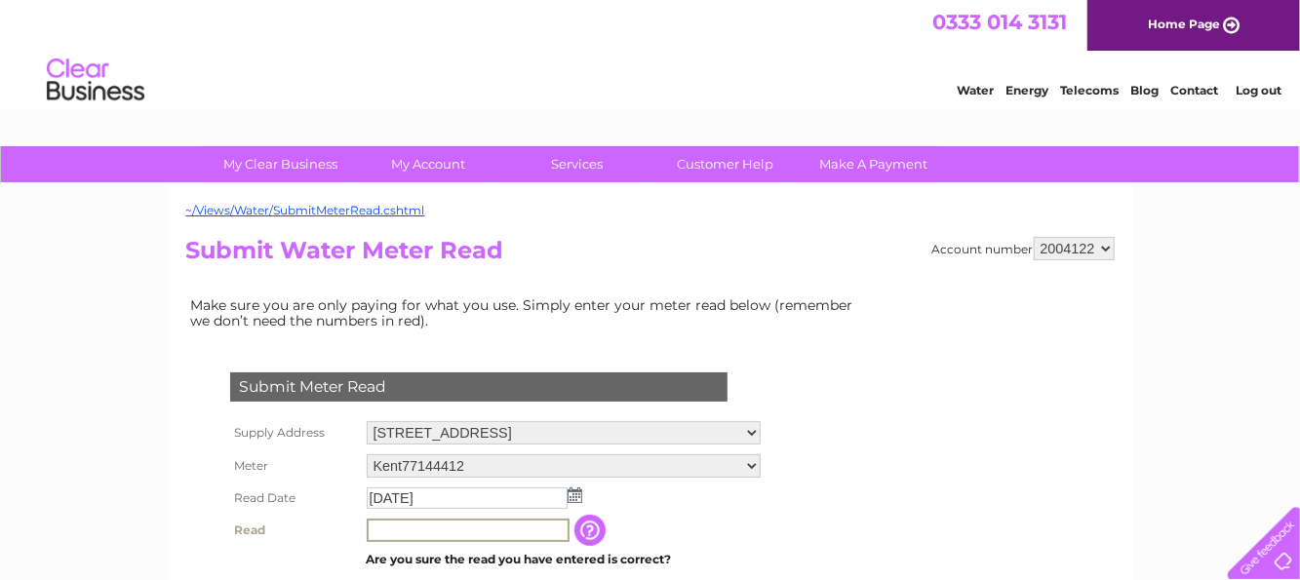
drag, startPoint x: 385, startPoint y: 526, endPoint x: 406, endPoint y: 524, distance: 20.7
click at [391, 526] on input "text" at bounding box center [468, 530] width 203 height 23
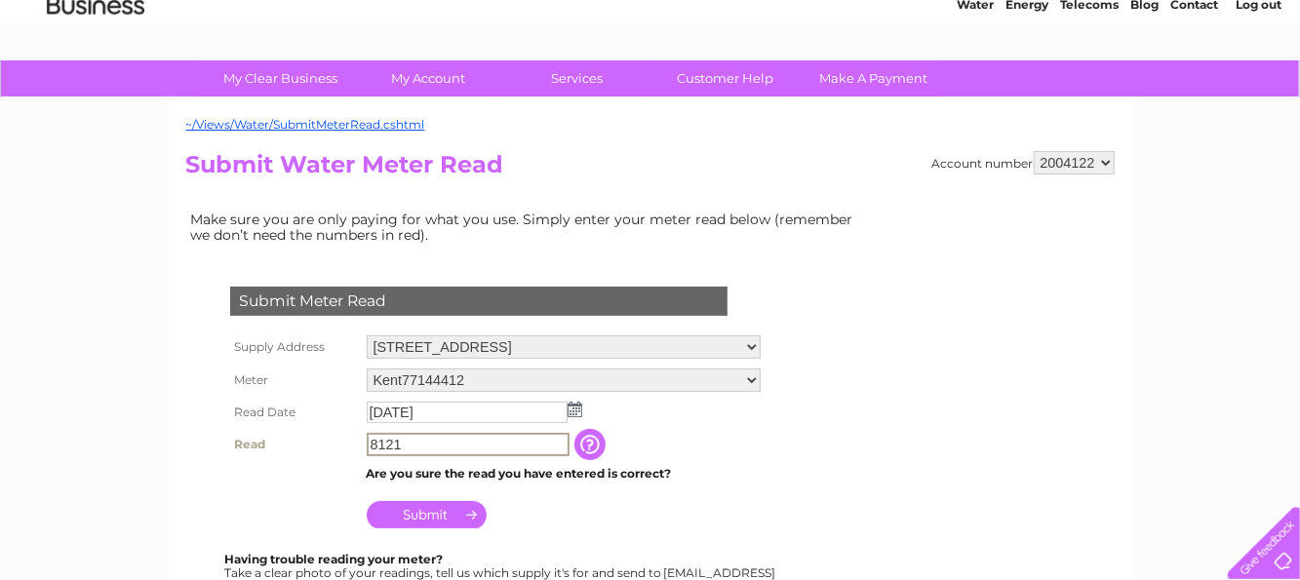
scroll to position [103, 0]
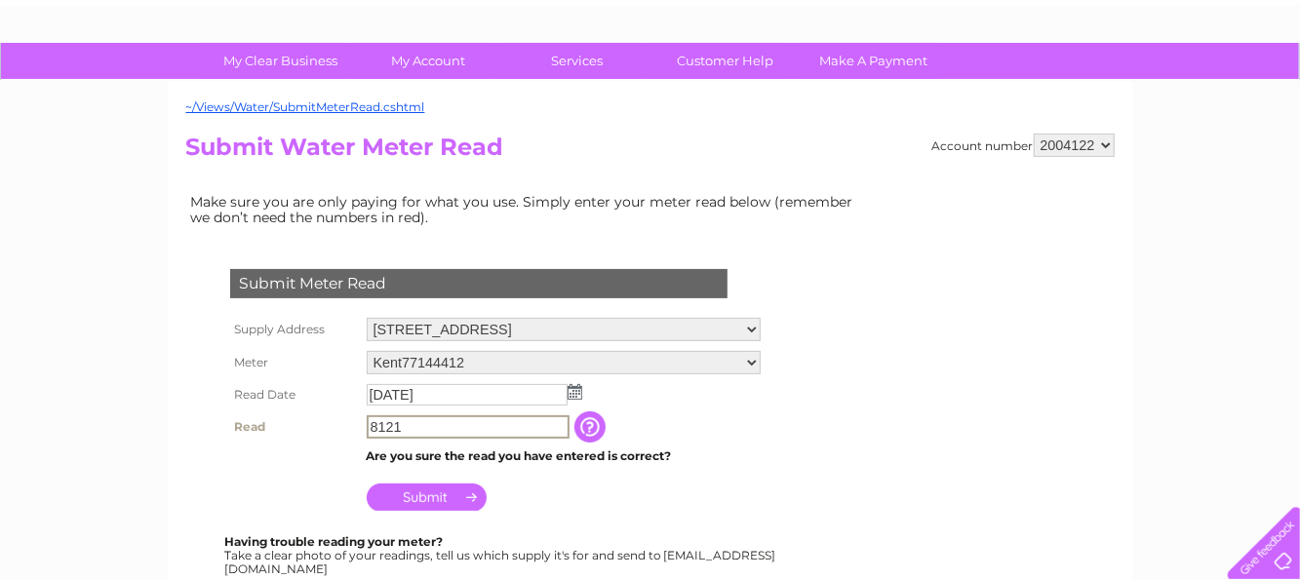
type input "8121"
click at [419, 498] on input "Submit" at bounding box center [427, 495] width 120 height 27
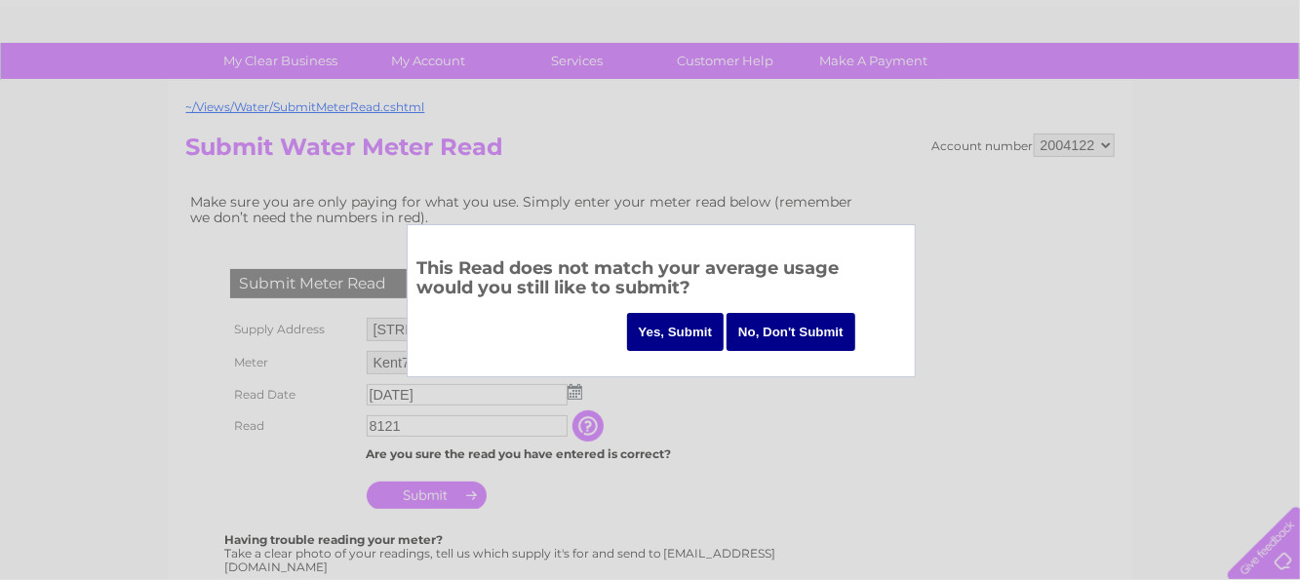
click at [677, 332] on input "Yes, Submit" at bounding box center [675, 332] width 97 height 38
